Goal: Find specific page/section: Find specific page/section

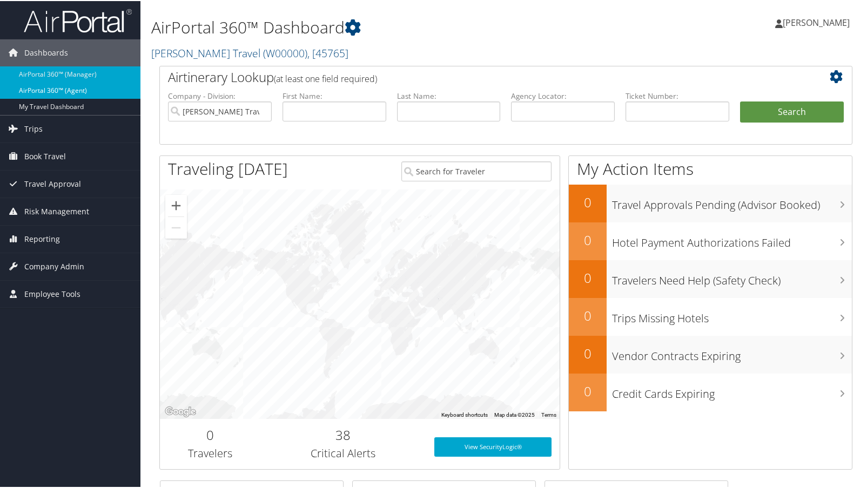
click at [67, 85] on link "AirPortal 360™ (Agent)" at bounding box center [70, 90] width 140 height 16
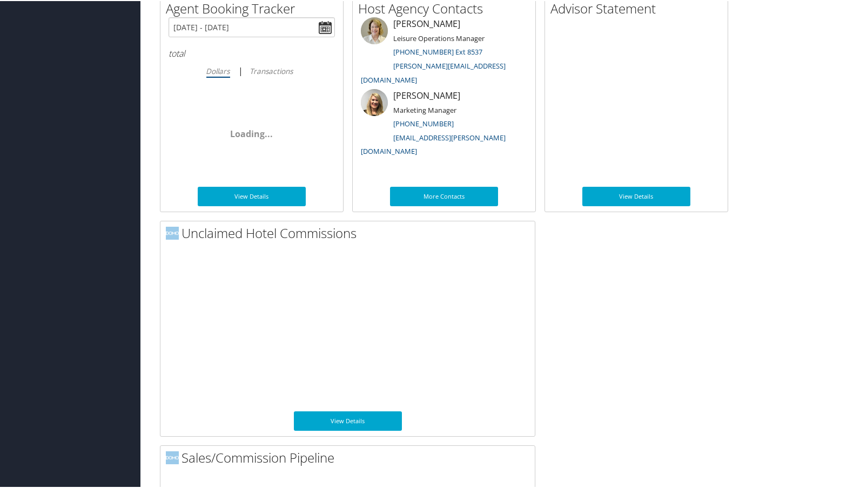
scroll to position [755, 0]
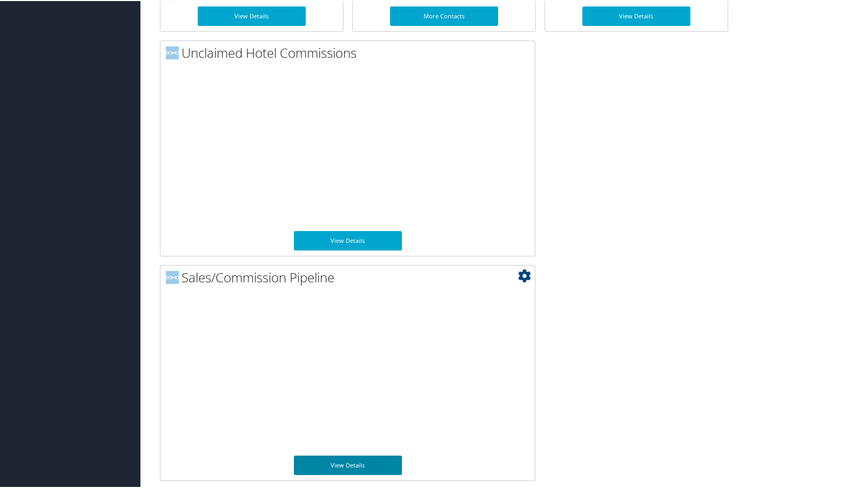
click at [352, 465] on link "View Details" at bounding box center [348, 464] width 108 height 19
